Goal: Task Accomplishment & Management: Use online tool/utility

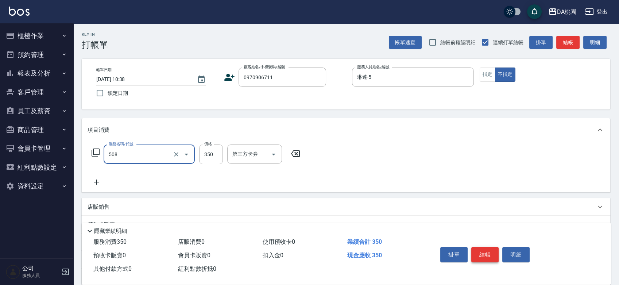
type input "精油舒壓洗髮(508)"
click at [484, 253] on button "結帳" at bounding box center [484, 254] width 27 height 15
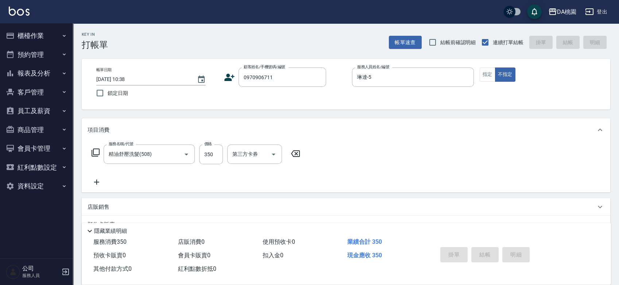
type input "[DATE] 11:36"
type input "0"
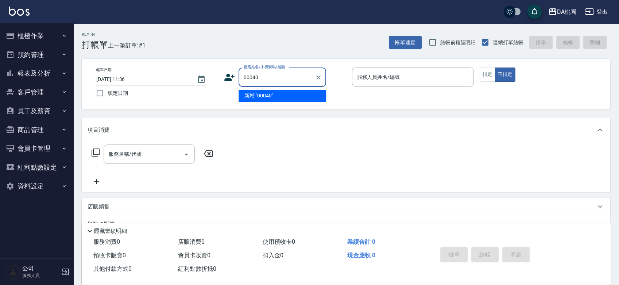
type input "00040"
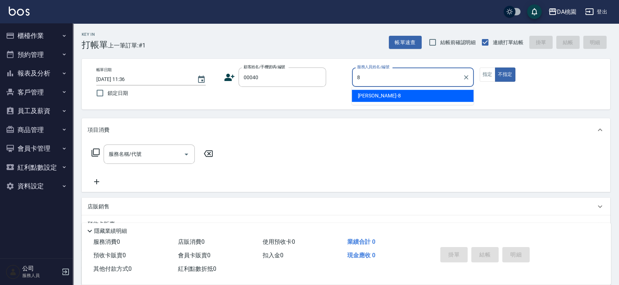
type input "[PERSON_NAME]-8"
type button "false"
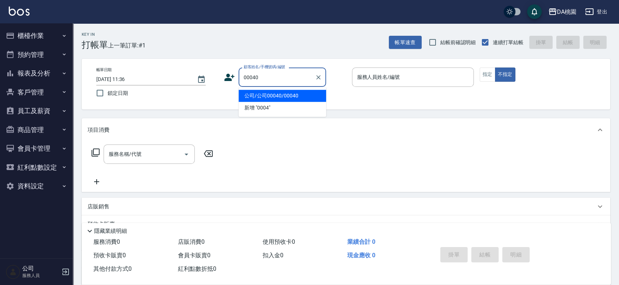
type input "公司/公司00040/00040"
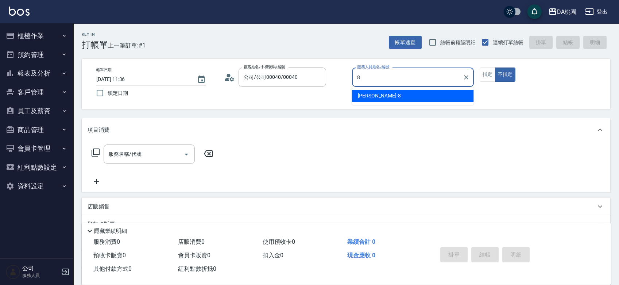
type input "[PERSON_NAME]-8"
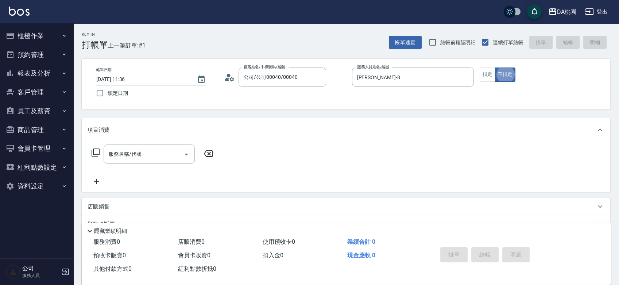
type button "false"
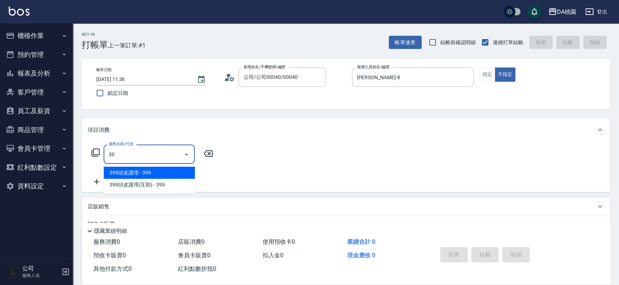
type input "303"
type input "30"
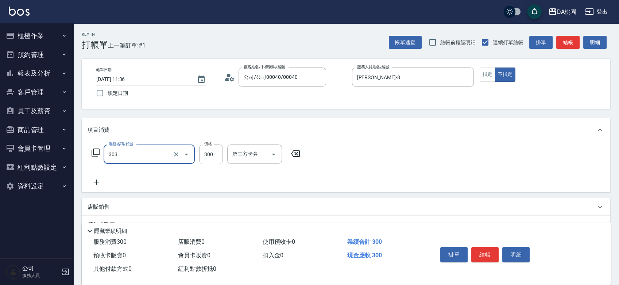
type input "A級剪髮(303)"
type input "0"
type input "350"
type input "30"
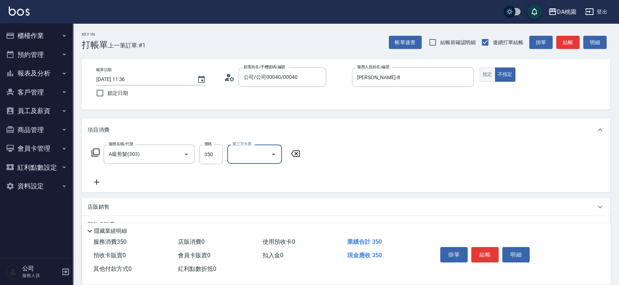
click at [492, 72] on button "指定" at bounding box center [488, 74] width 16 height 14
click at [489, 251] on button "結帳" at bounding box center [484, 254] width 27 height 15
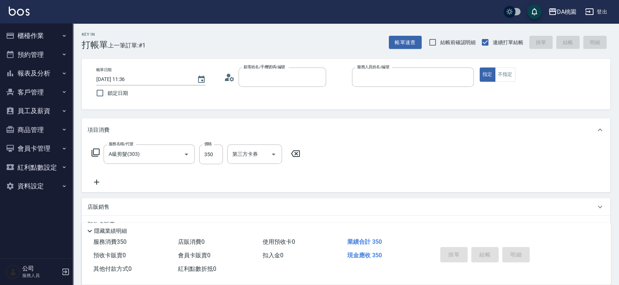
type input "0"
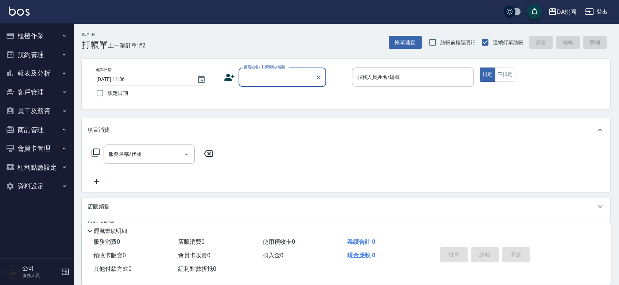
click at [342, 97] on div "帳單日期 [DATE] 11:36 鎖定日期 顧客姓名/手機號碼/編號 顧客姓名/手機號碼/編號 服務人員姓名/編號 服務人員姓名/編號 指定 不指定" at bounding box center [345, 83] width 511 height 33
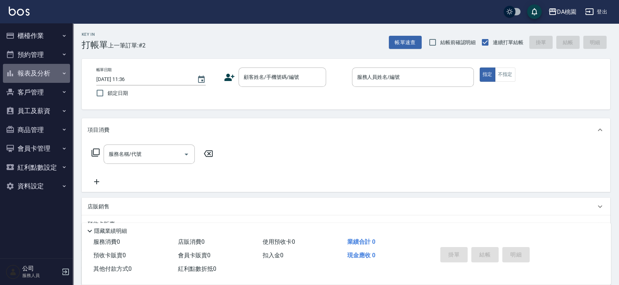
click at [45, 78] on button "報表及分析" at bounding box center [36, 73] width 67 height 19
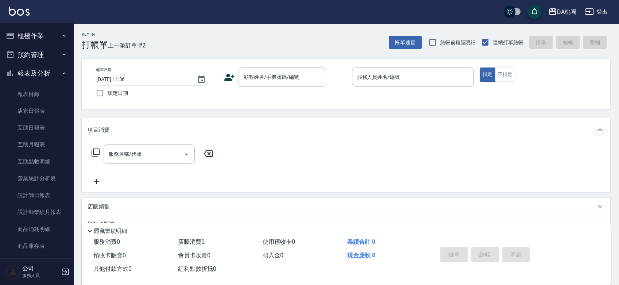
click at [36, 38] on button "櫃檯作業" at bounding box center [36, 35] width 67 height 19
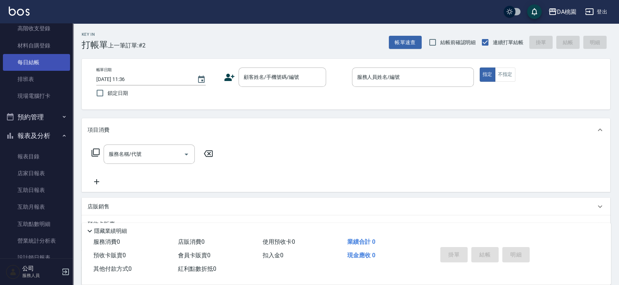
scroll to position [81, 0]
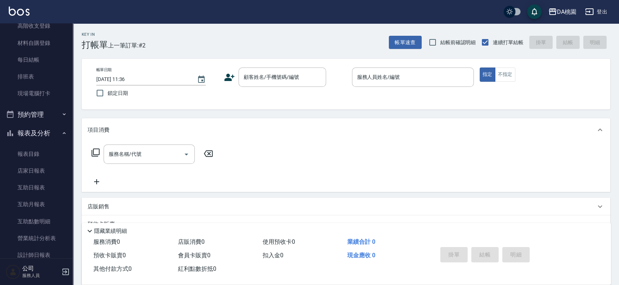
click at [38, 135] on button "報表及分析" at bounding box center [36, 133] width 67 height 19
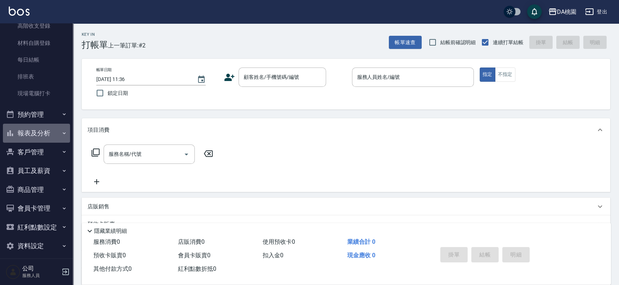
click at [38, 135] on button "報表及分析" at bounding box center [36, 133] width 67 height 19
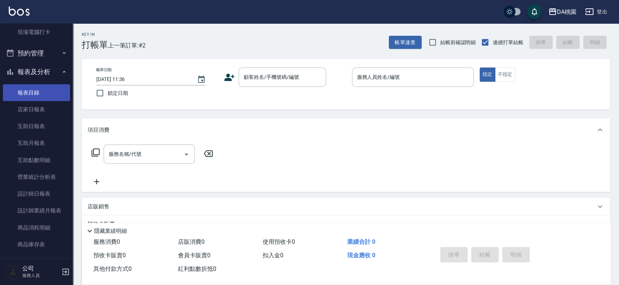
scroll to position [202, 0]
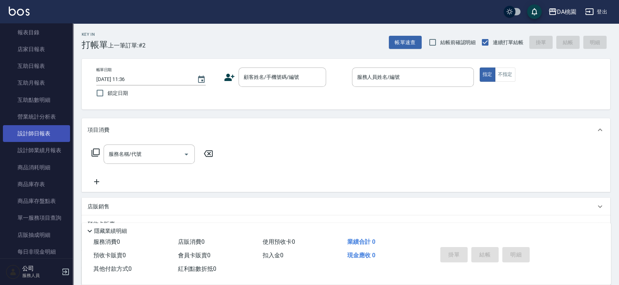
click at [41, 135] on link "設計師日報表" at bounding box center [36, 133] width 67 height 17
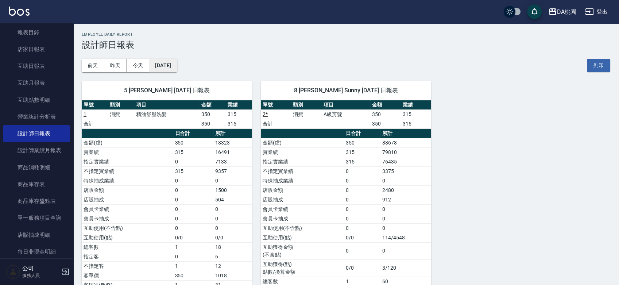
click at [177, 66] on button "[DATE]" at bounding box center [163, 65] width 28 height 13
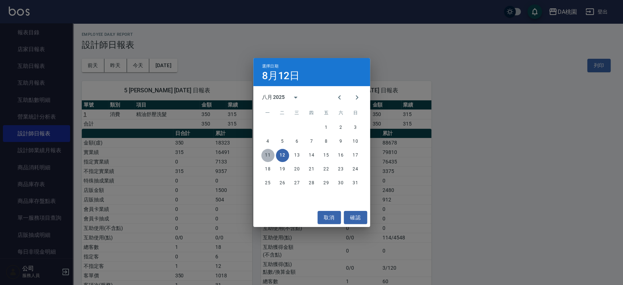
click at [263, 156] on button "11" at bounding box center [267, 155] width 13 height 13
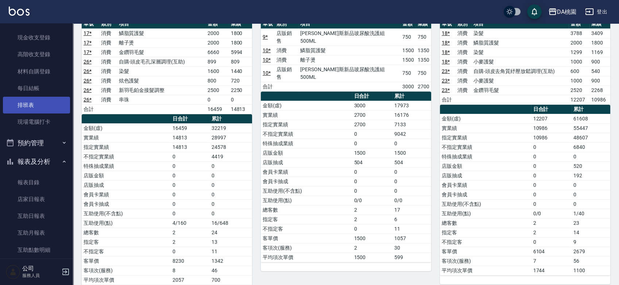
scroll to position [40, 0]
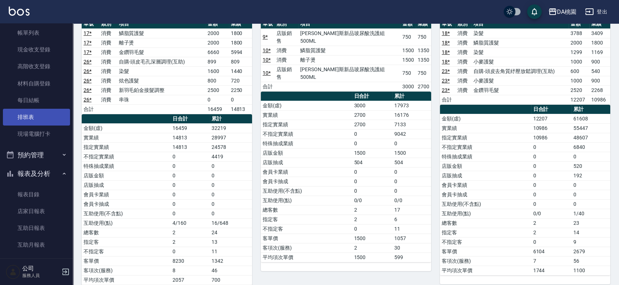
click at [26, 116] on link "排班表" at bounding box center [36, 117] width 67 height 17
